Goal: Obtain resource: Obtain resource

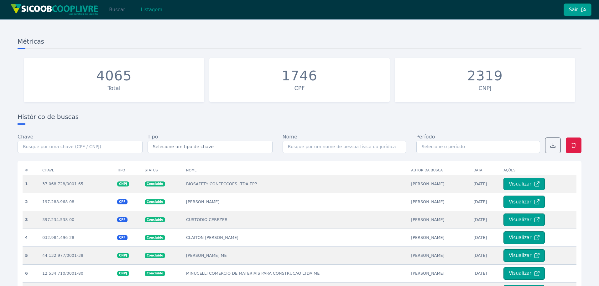
click at [119, 12] on button "Buscar" at bounding box center [117, 9] width 27 height 13
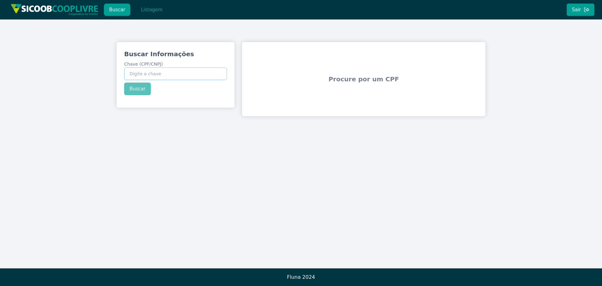
click at [171, 76] on input "Chave (CPF/CNPJ)" at bounding box center [175, 73] width 103 height 13
paste input "48.717.300/0001-12"
type input "48.717.300/0001-12"
click at [145, 86] on div "Buscar Informações Chave (CPF/CNPJ) 48.717.300/0001-12 Buscar" at bounding box center [176, 72] width 118 height 60
click at [139, 90] on button "Buscar" at bounding box center [137, 88] width 27 height 13
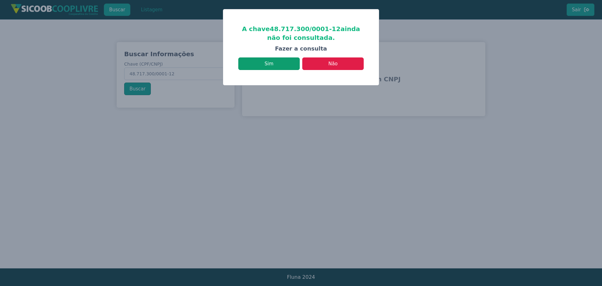
click at [292, 64] on button "Sim" at bounding box center [268, 63] width 61 height 13
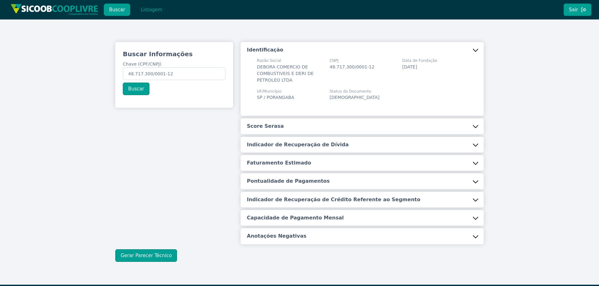
click at [274, 121] on button "Score Serasa" at bounding box center [362, 126] width 243 height 16
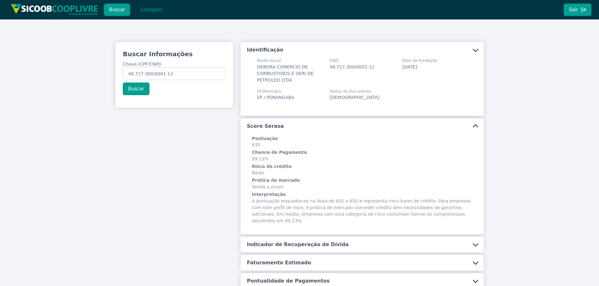
click at [277, 236] on button "Indicador de Recuperação de Dívida" at bounding box center [362, 244] width 243 height 16
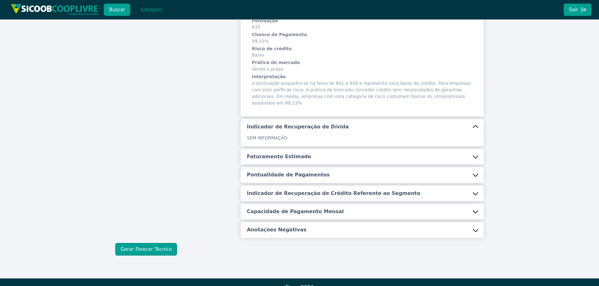
scroll to position [121, 0]
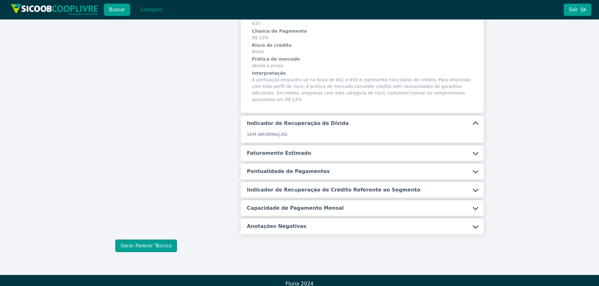
click at [285, 150] on h5 "Faturamento Estimado" at bounding box center [279, 153] width 64 height 7
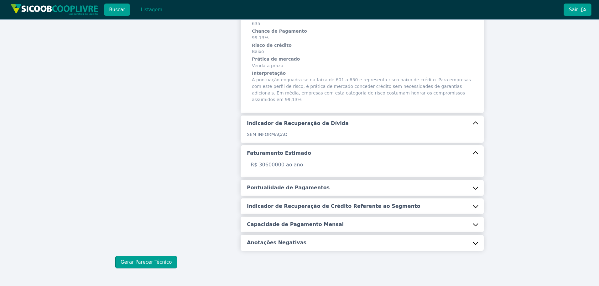
click at [281, 184] on h5 "Pontualidade de Pagamentos" at bounding box center [288, 187] width 83 height 7
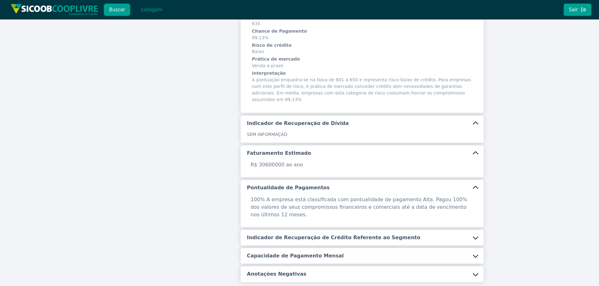
click at [268, 234] on h5 "Indicador de Recuperação de Crédito Referente ao Segmento" at bounding box center [334, 237] width 174 height 7
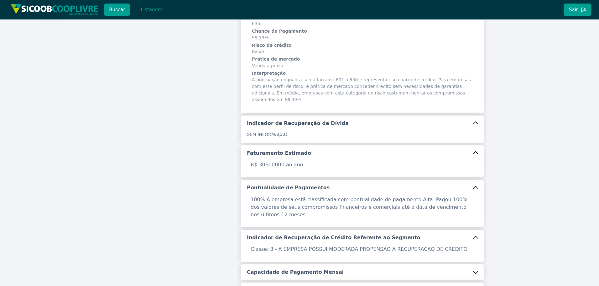
click at [267, 268] on h5 "Capacidade de Pagamento Mensal" at bounding box center [295, 271] width 97 height 7
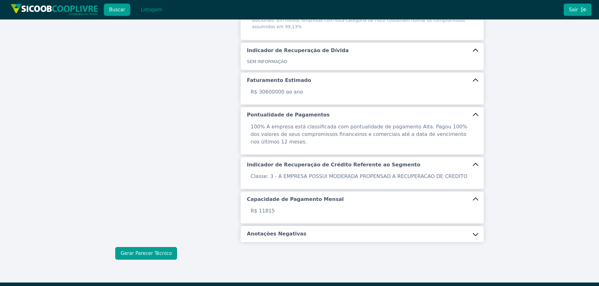
click at [278, 230] on h5 "Anotações Negativas" at bounding box center [277, 233] width 60 height 7
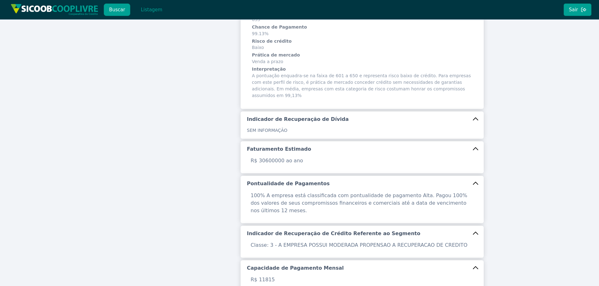
scroll to position [125, 0]
drag, startPoint x: 279, startPoint y: 153, endPoint x: 271, endPoint y: 153, distance: 8.2
click at [271, 156] on p "R$ 30600000 ao ano" at bounding box center [362, 160] width 231 height 8
drag, startPoint x: 270, startPoint y: 154, endPoint x: 261, endPoint y: 154, distance: 8.2
click at [261, 156] on p "R$ 30600000 ao ano" at bounding box center [362, 160] width 231 height 8
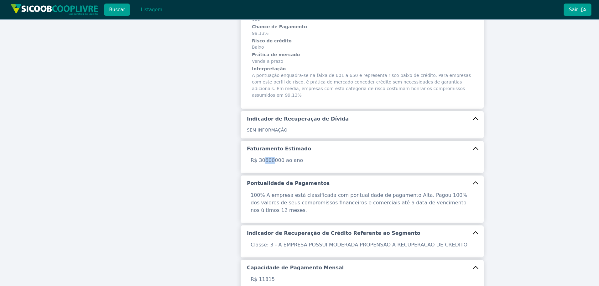
drag, startPoint x: 270, startPoint y: 154, endPoint x: 263, endPoint y: 155, distance: 6.9
click at [263, 156] on p "R$ 30600000 ao ano" at bounding box center [362, 160] width 231 height 8
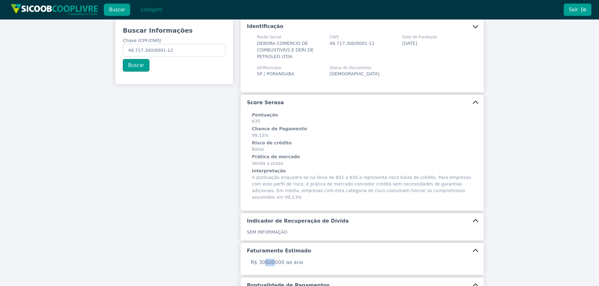
scroll to position [0, 0]
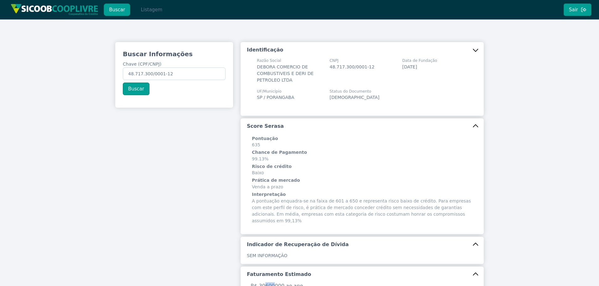
click at [148, 12] on button "Listagem" at bounding box center [151, 9] width 32 height 13
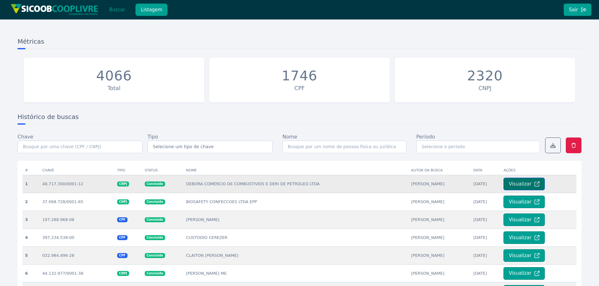
click at [535, 186] on icon at bounding box center [537, 183] width 5 height 5
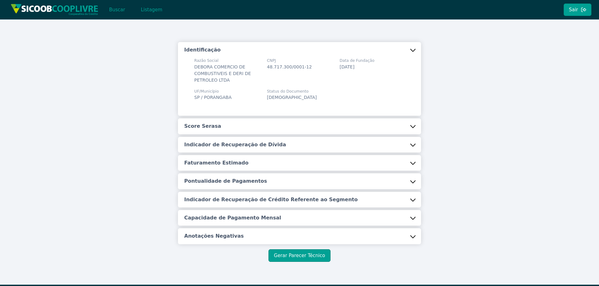
click at [284, 125] on button "Score Serasa" at bounding box center [299, 126] width 243 height 16
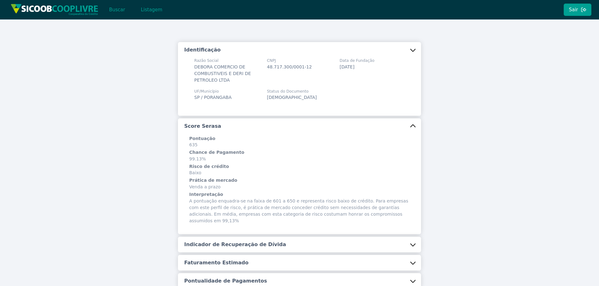
click at [241, 236] on button "Indicador de Recuperação de Dívida" at bounding box center [299, 244] width 243 height 16
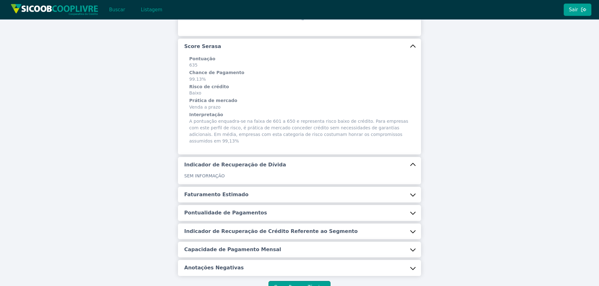
scroll to position [121, 0]
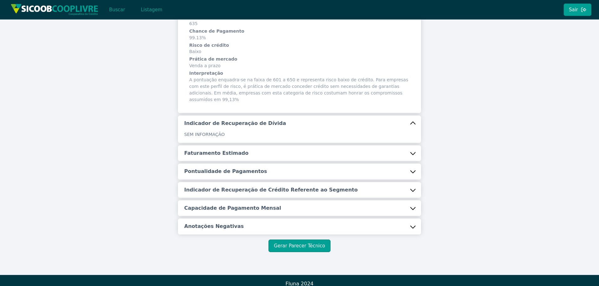
click at [235, 150] on h5 "Faturamento Estimado" at bounding box center [216, 153] width 64 height 7
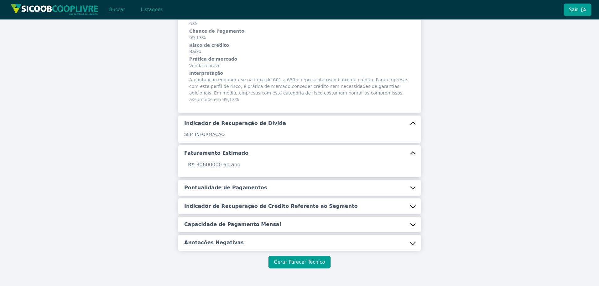
click at [222, 184] on h5 "Pontualidade de Pagamentos" at bounding box center [225, 187] width 83 height 7
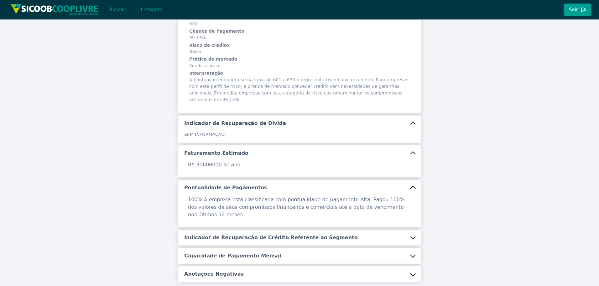
click at [228, 234] on h5 "Indicador de Recuperação de Crédito Referente ao Segmento" at bounding box center [271, 237] width 174 height 7
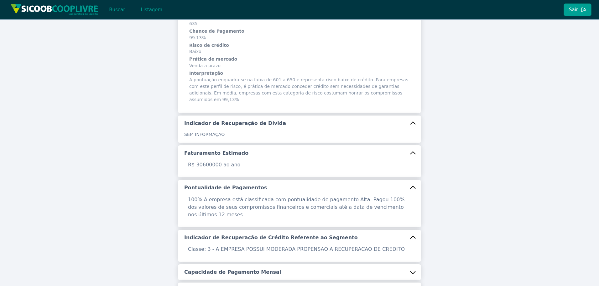
click at [225, 264] on button "Capacidade de Pagamento Mensal" at bounding box center [299, 272] width 243 height 16
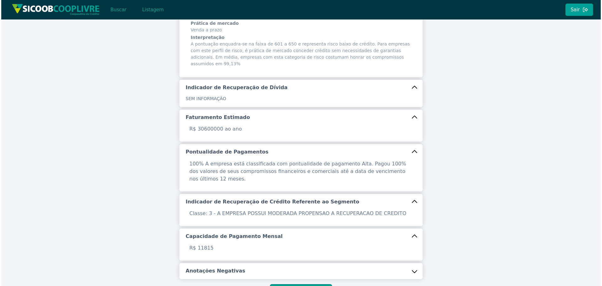
scroll to position [194, 0]
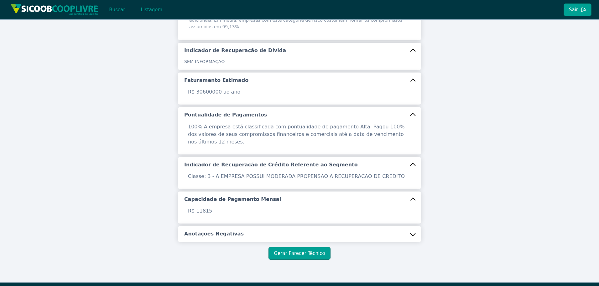
click at [224, 230] on h5 "Anotações Negativas" at bounding box center [214, 233] width 60 height 7
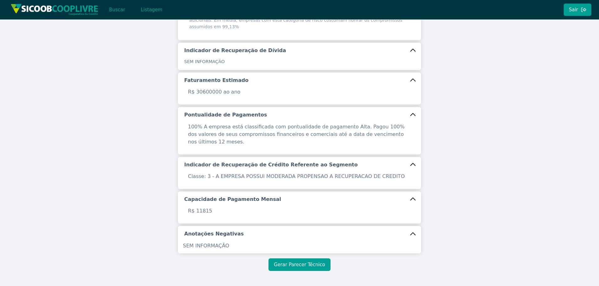
click at [312, 258] on button "Gerar Parecer Técnico" at bounding box center [300, 264] width 62 height 13
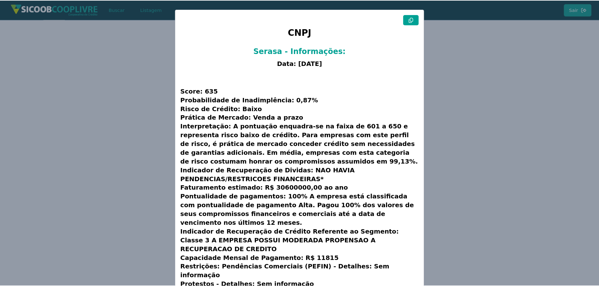
scroll to position [16, 0]
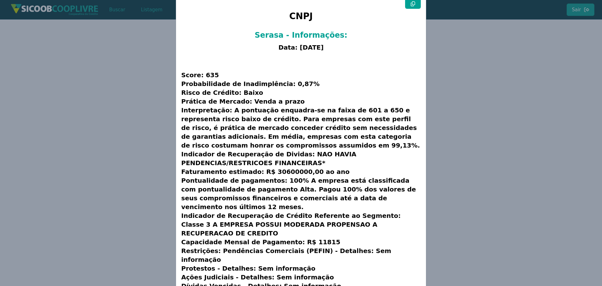
click at [115, 105] on modal-container "CNPJ Serasa - Informações: Data: 03/09/2025 Score: 635 Probabilidade de Inadimp…" at bounding box center [301, 143] width 602 height 286
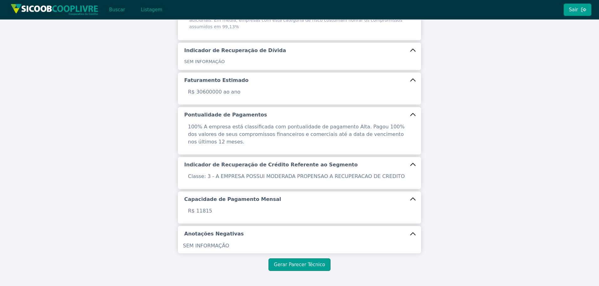
click at [87, 148] on div "Identificação Razão Social DEBORA COMERCIO DE COMBUSTIVEIS E DERI DE PETROLEO L…" at bounding box center [299, 59] width 599 height 467
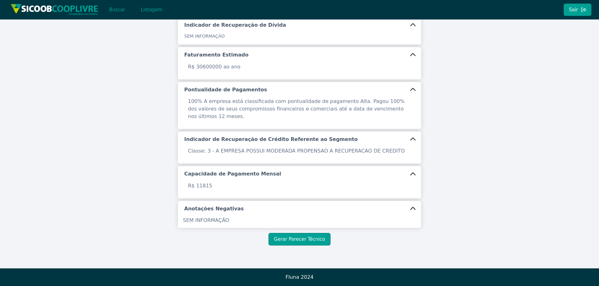
scroll to position [82, 0]
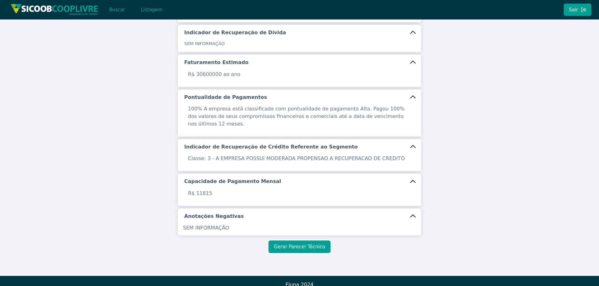
click at [305, 244] on button "Gerar Parecer Técnico" at bounding box center [300, 246] width 62 height 13
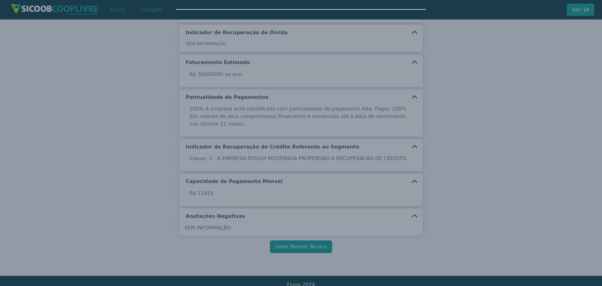
click at [97, 39] on modal-container at bounding box center [301, 143] width 602 height 286
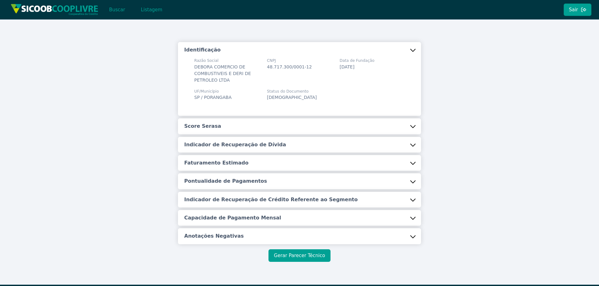
click at [315, 253] on button "Gerar Parecer Técnico" at bounding box center [300, 255] width 62 height 13
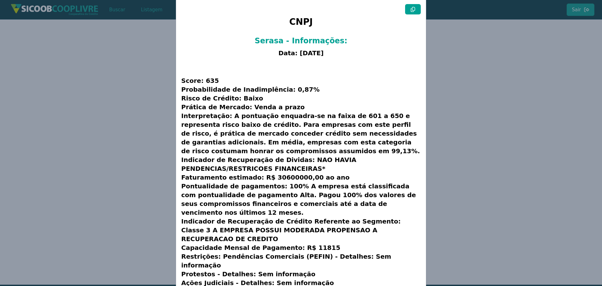
scroll to position [16, 0]
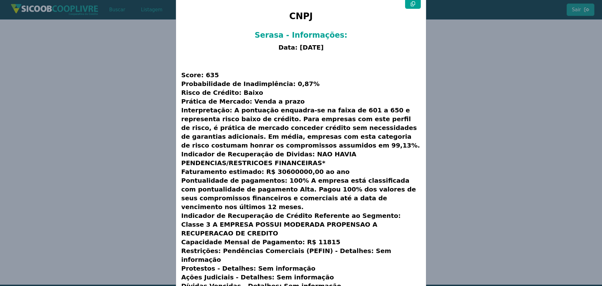
click at [412, 5] on icon at bounding box center [413, 3] width 4 height 5
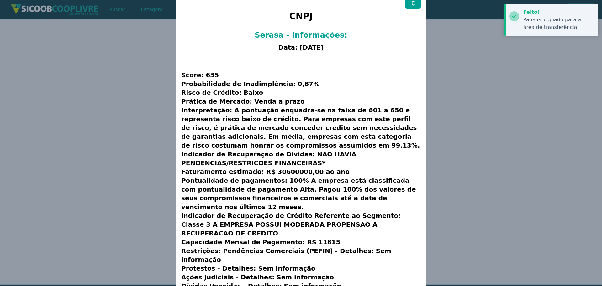
click at [412, 5] on icon at bounding box center [413, 3] width 4 height 5
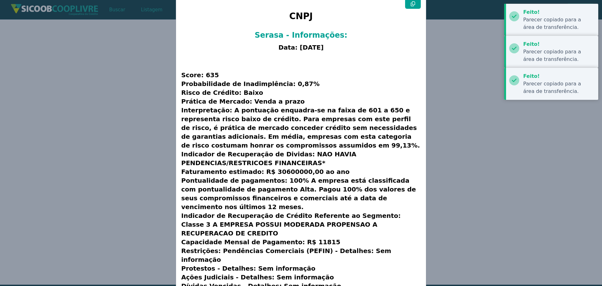
click at [412, 5] on icon at bounding box center [413, 3] width 4 height 5
